Goal: Transaction & Acquisition: Book appointment/travel/reservation

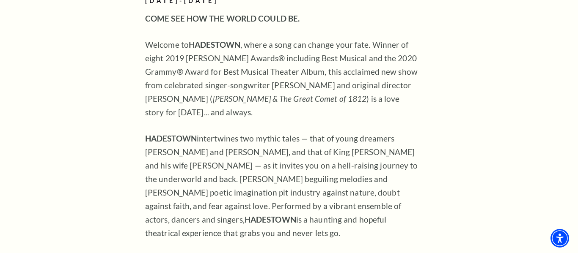
scroll to position [610, 0]
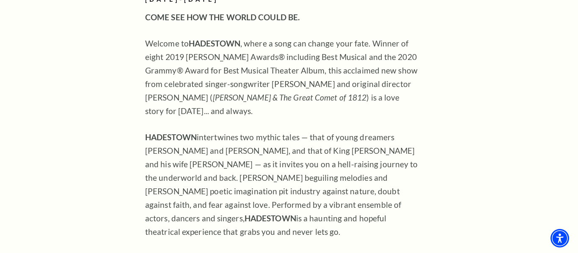
click at [216, 58] on p "Welcome to HADESTOWN , where a song can change your fate. Winner of eight 2019 …" at bounding box center [282, 77] width 275 height 81
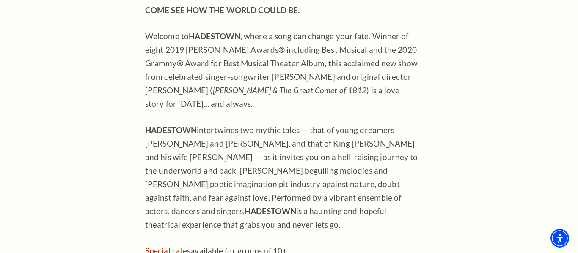
scroll to position [0, 0]
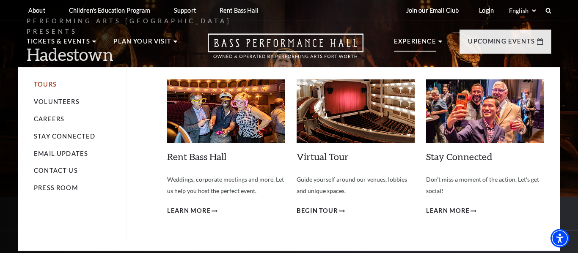
click at [45, 87] on link "Tours" at bounding box center [45, 84] width 23 height 7
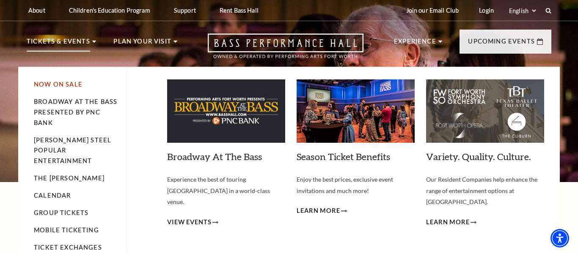
click at [44, 83] on link "Now On Sale" at bounding box center [58, 84] width 49 height 7
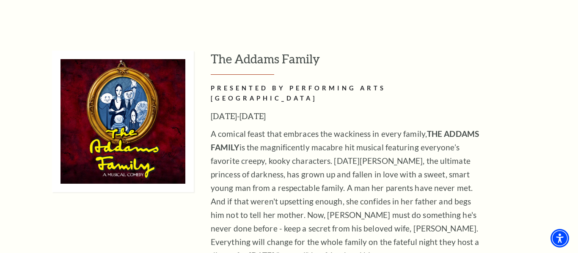
scroll to position [1289, 0]
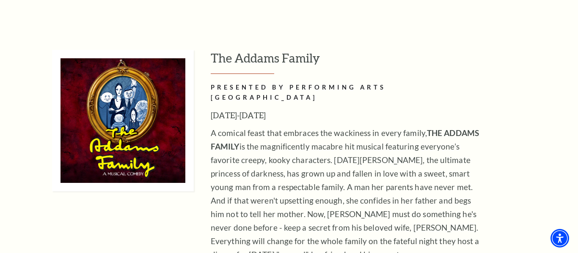
click at [244, 109] on h3 "[DATE]-[DATE]" at bounding box center [348, 116] width 275 height 14
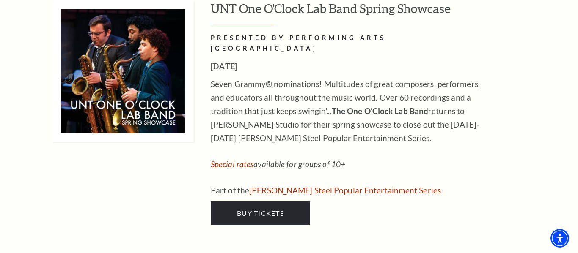
scroll to position [3931, 0]
